Goal: Transaction & Acquisition: Purchase product/service

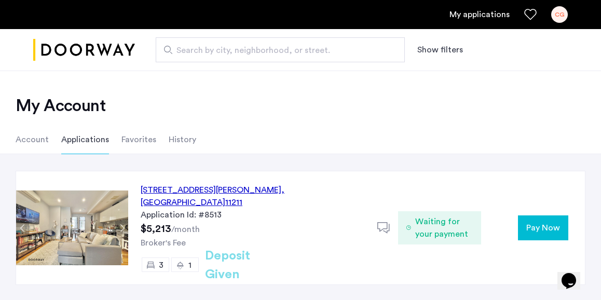
click at [447, 232] on span "Waiting for your payment" at bounding box center [444, 227] width 58 height 25
click at [428, 215] on span "Waiting for your payment" at bounding box center [444, 227] width 58 height 25
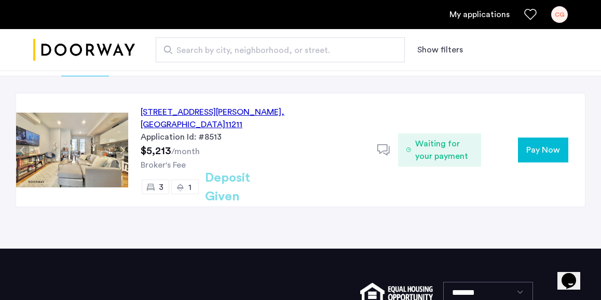
scroll to position [74, 0]
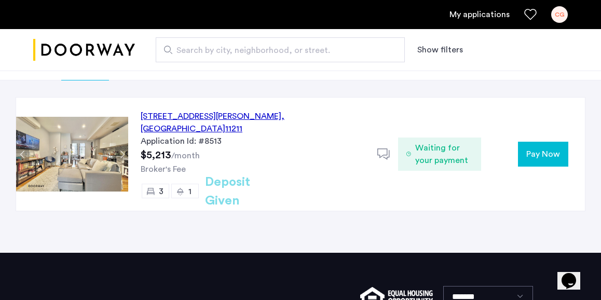
click at [530, 150] on span "Pay Now" at bounding box center [543, 154] width 34 height 12
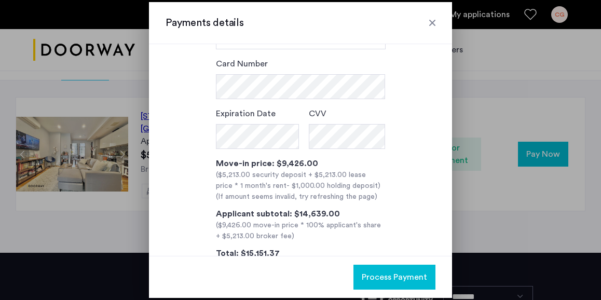
scroll to position [0, 0]
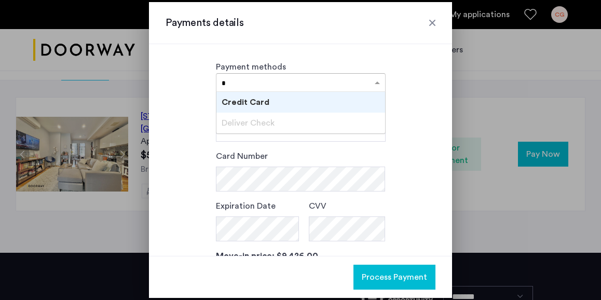
type input "*"
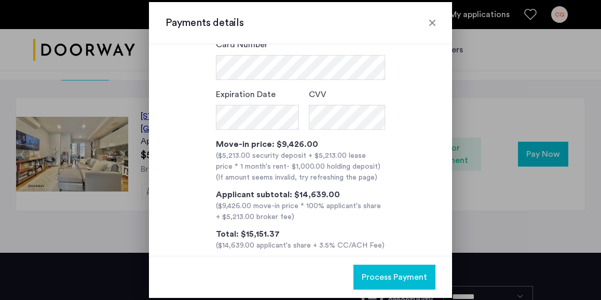
scroll to position [129, 0]
